Goal: Information Seeking & Learning: Learn about a topic

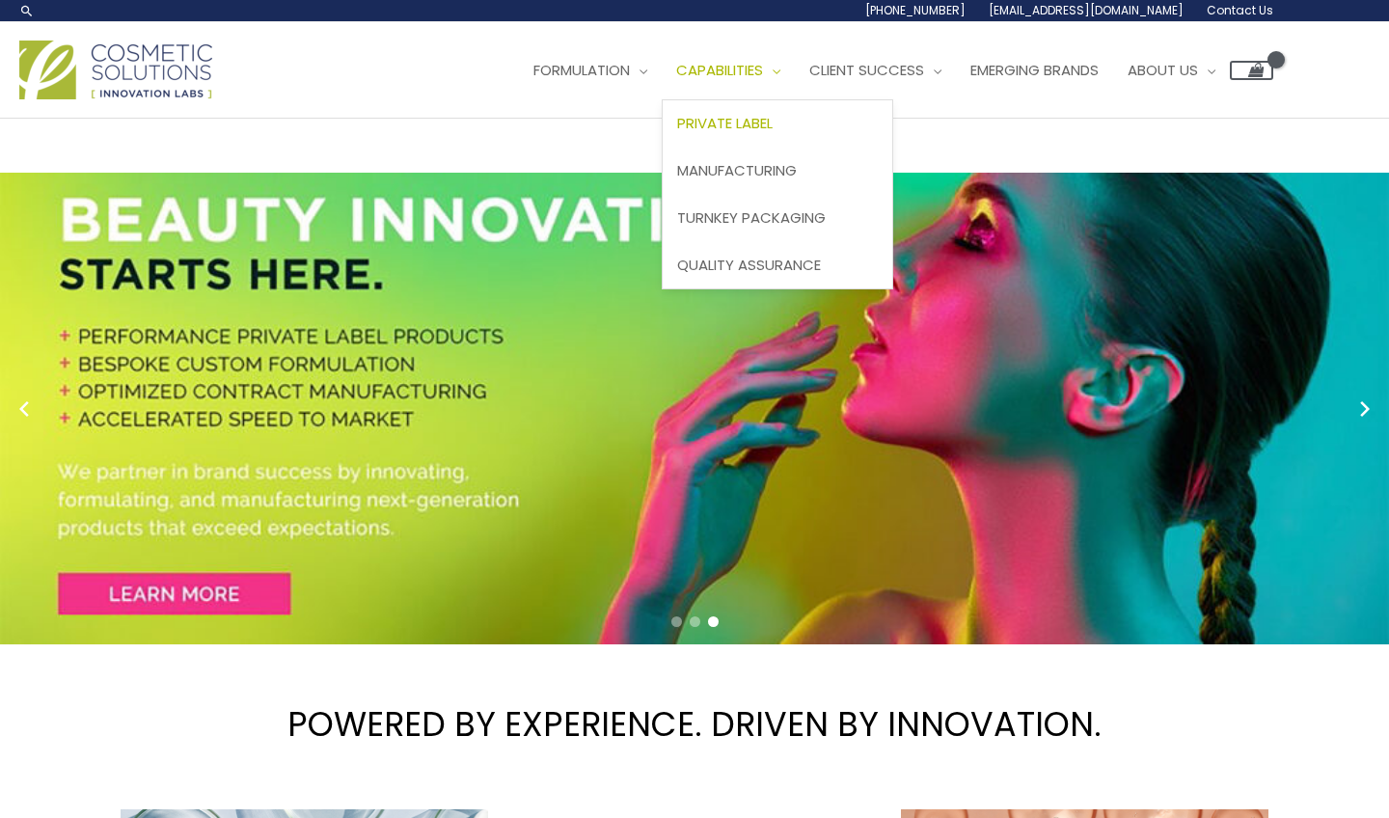
click at [677, 133] on span "Private Label" at bounding box center [724, 123] width 95 height 20
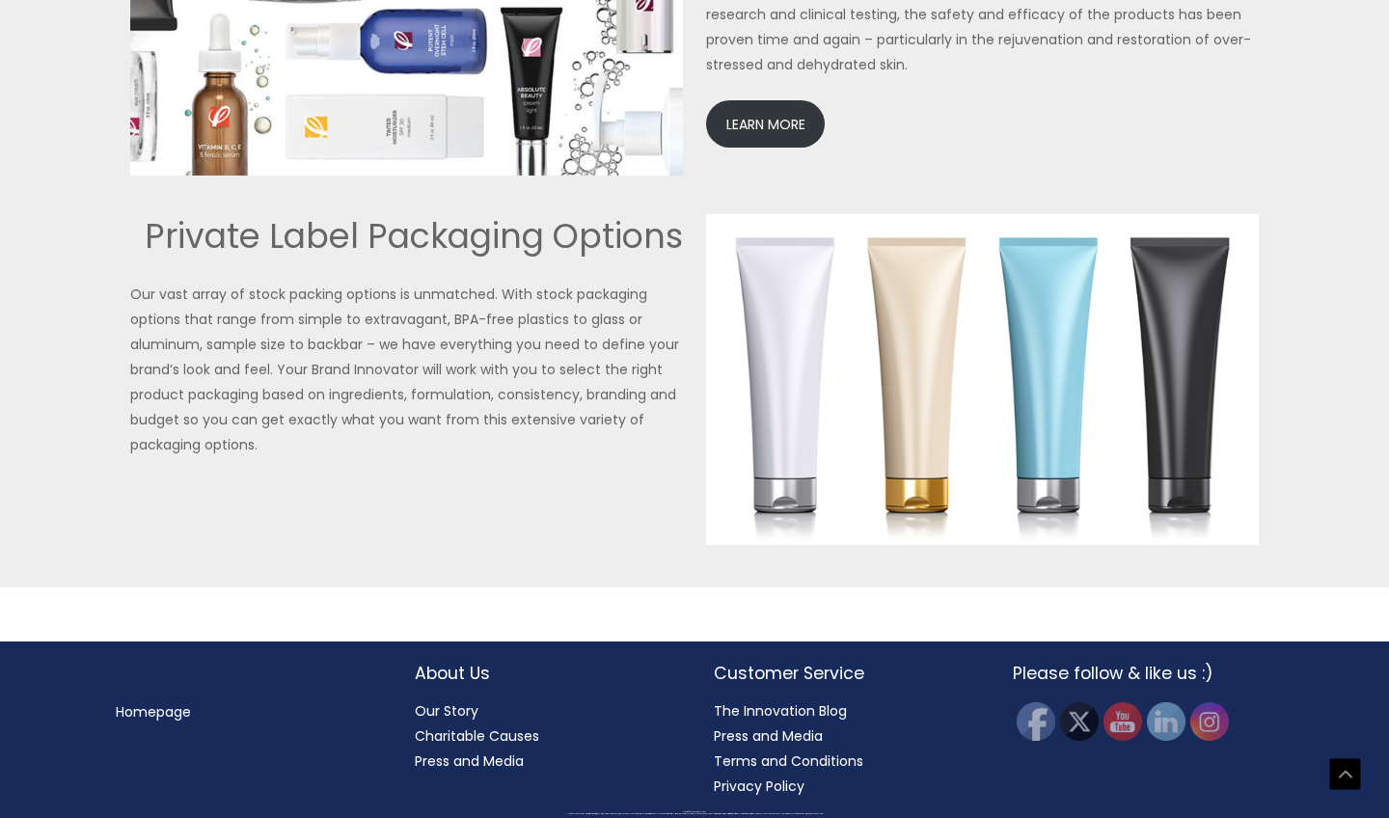
scroll to position [4610, 0]
click at [771, 148] on link "LEARN MORE" at bounding box center [765, 123] width 119 height 47
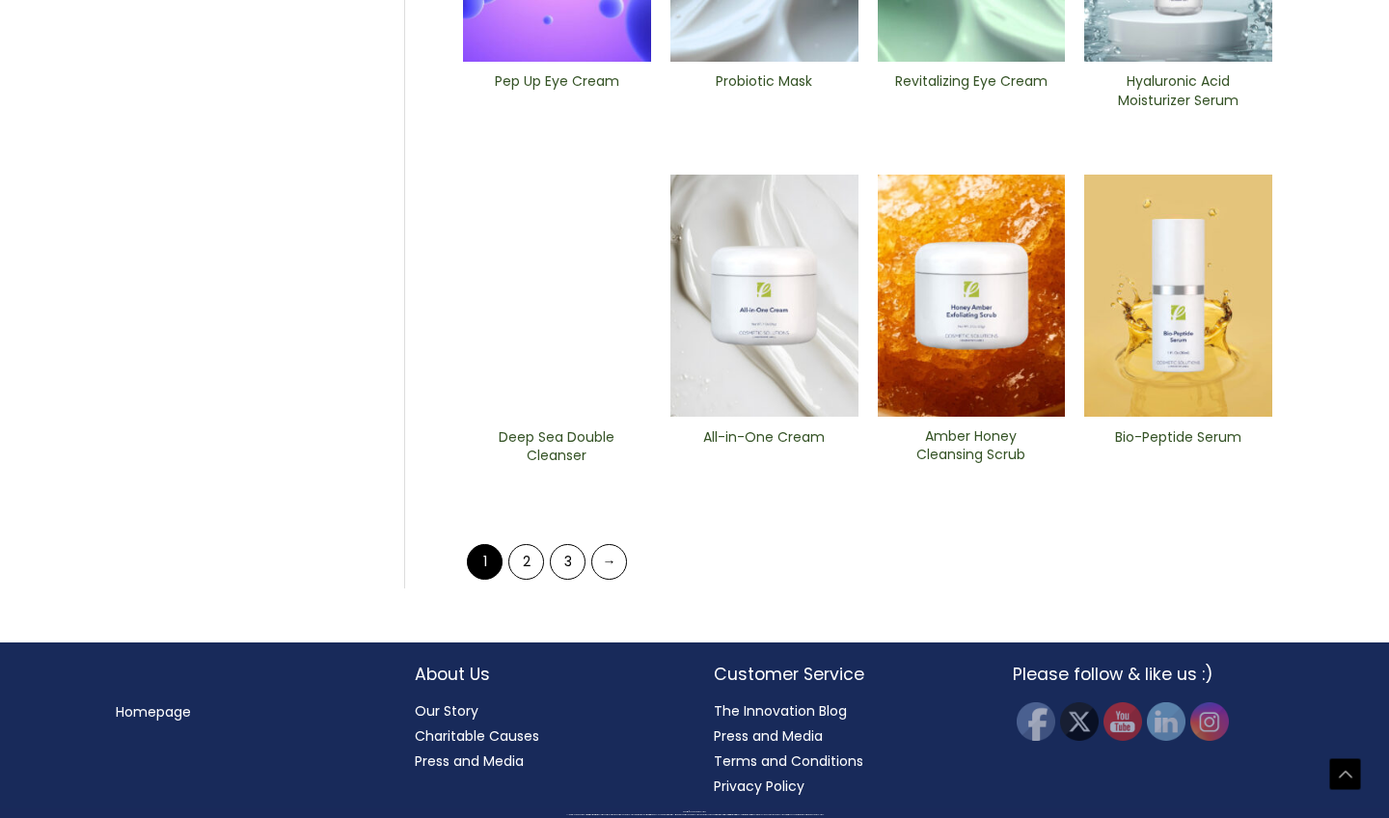
scroll to position [1294, 0]
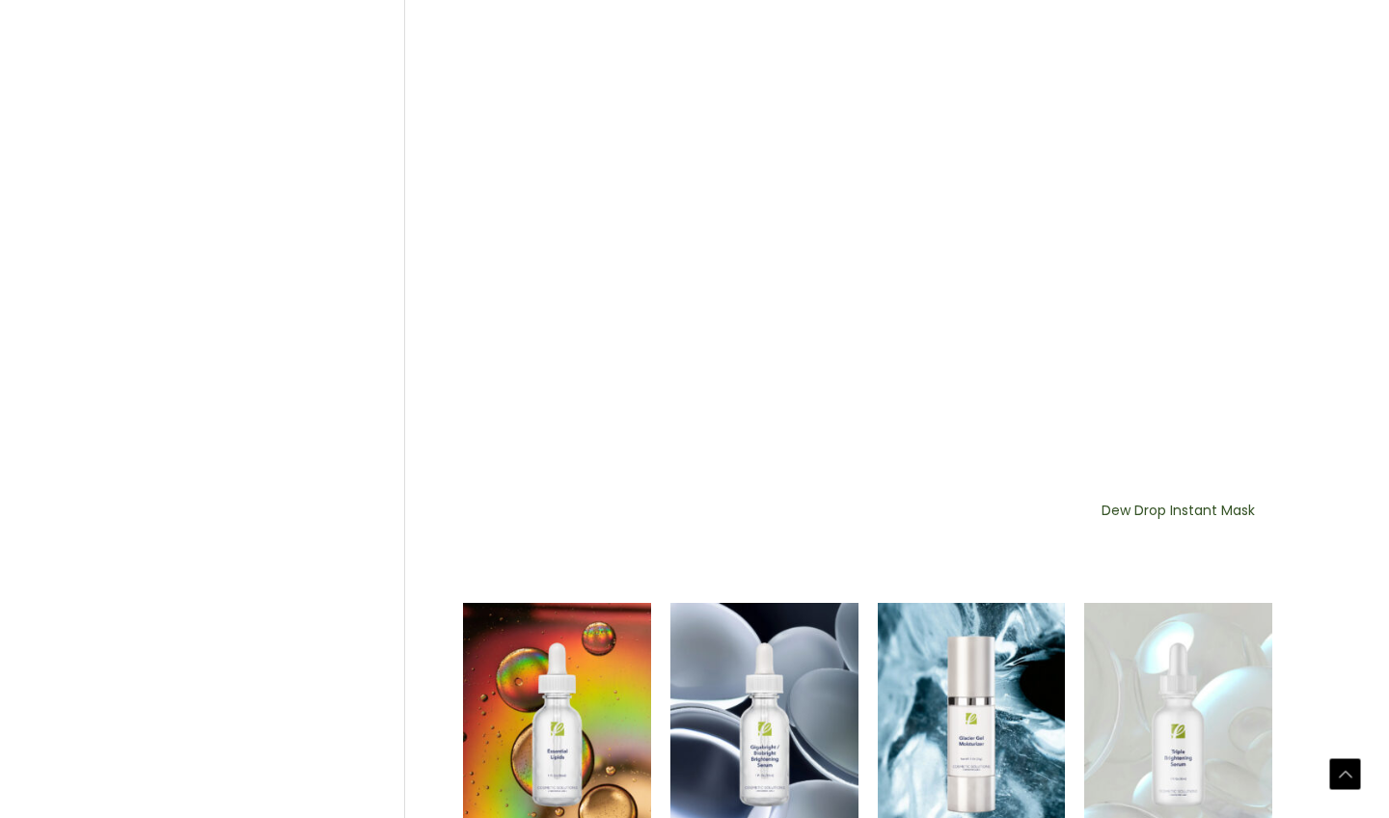
scroll to position [1246, 0]
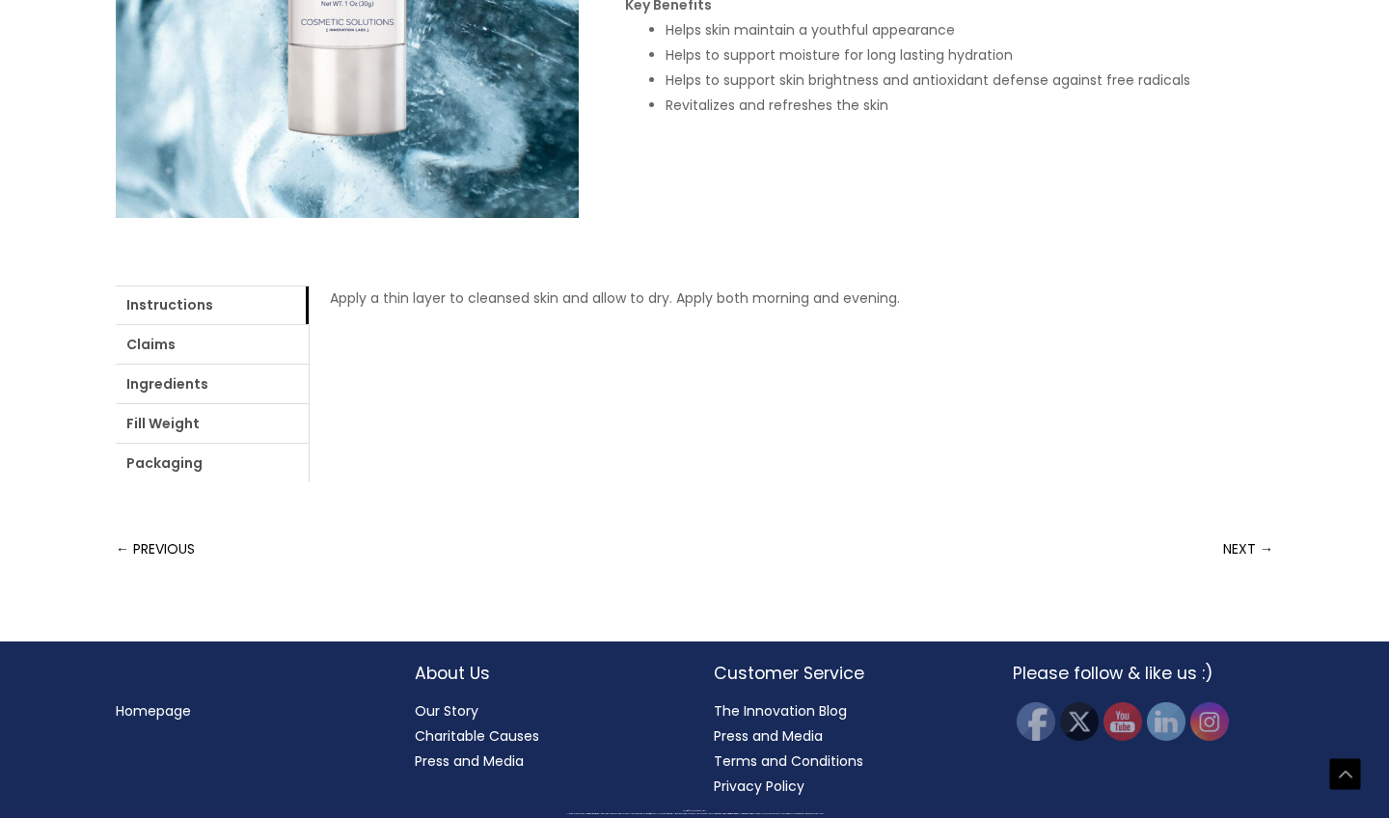
scroll to position [998, 0]
click at [309, 403] on link "Ingredients" at bounding box center [212, 384] width 193 height 39
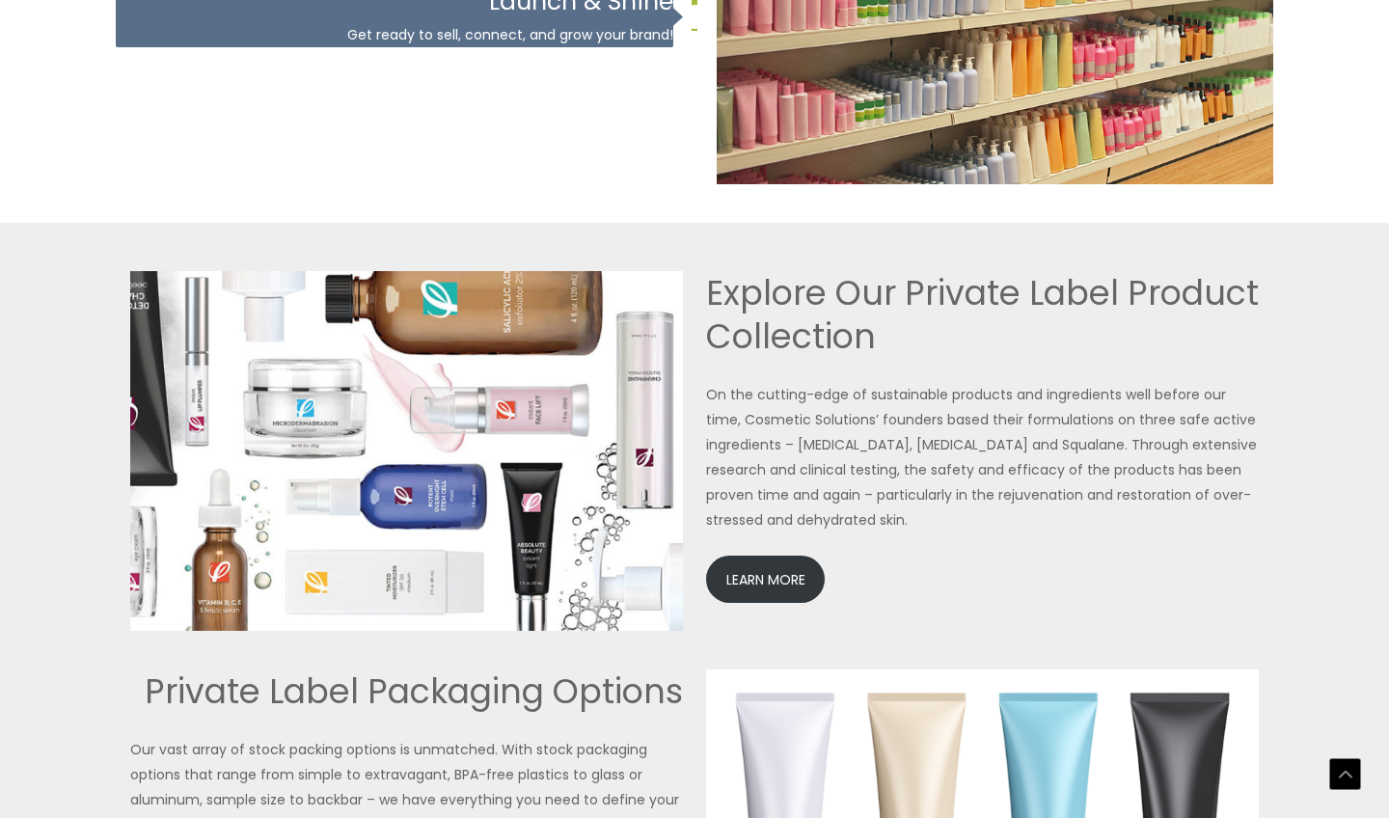
scroll to position [3963, 0]
